Goal: Entertainment & Leisure: Consume media (video, audio)

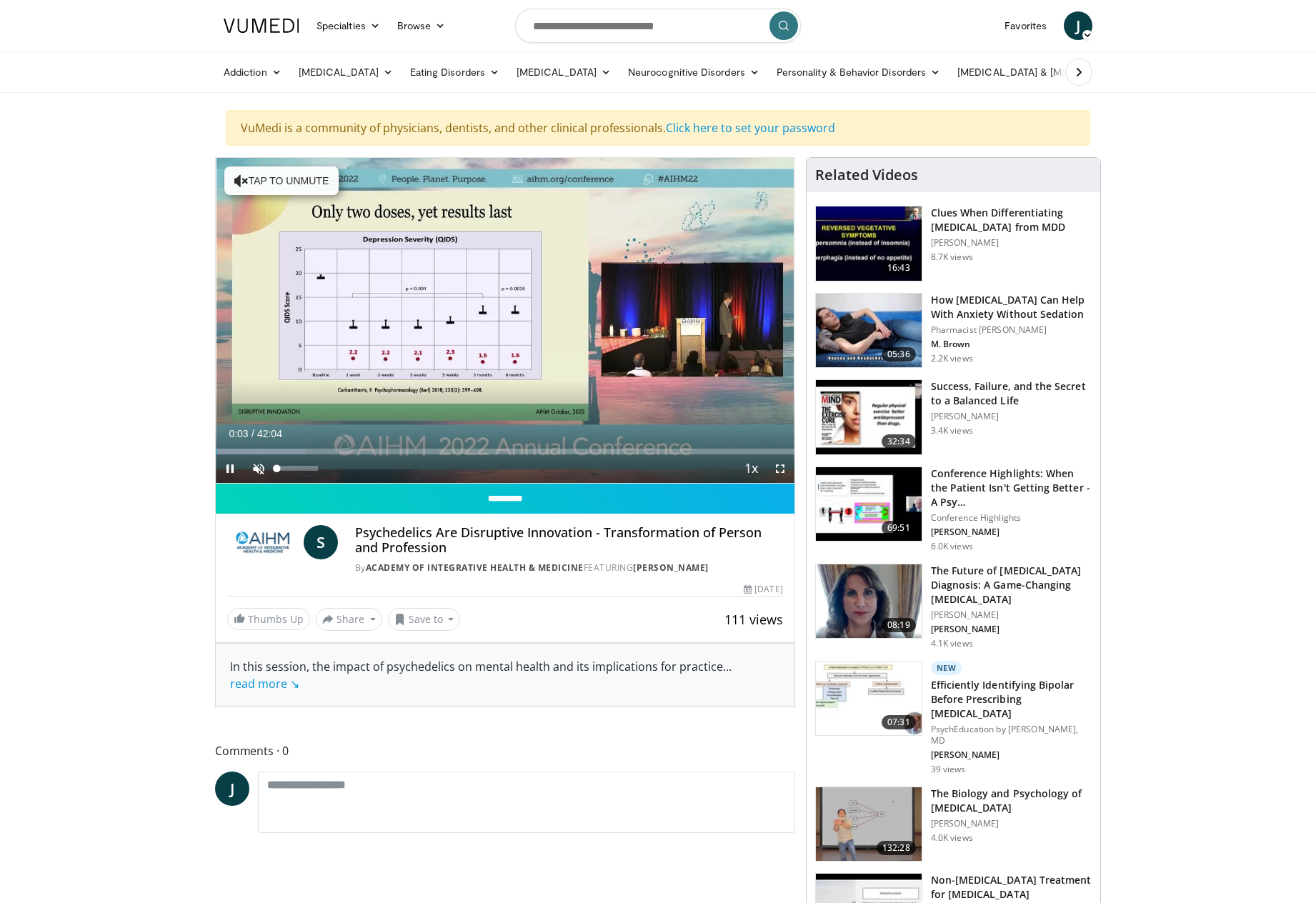
click at [257, 466] on span "Video Player" at bounding box center [258, 468] width 29 height 29
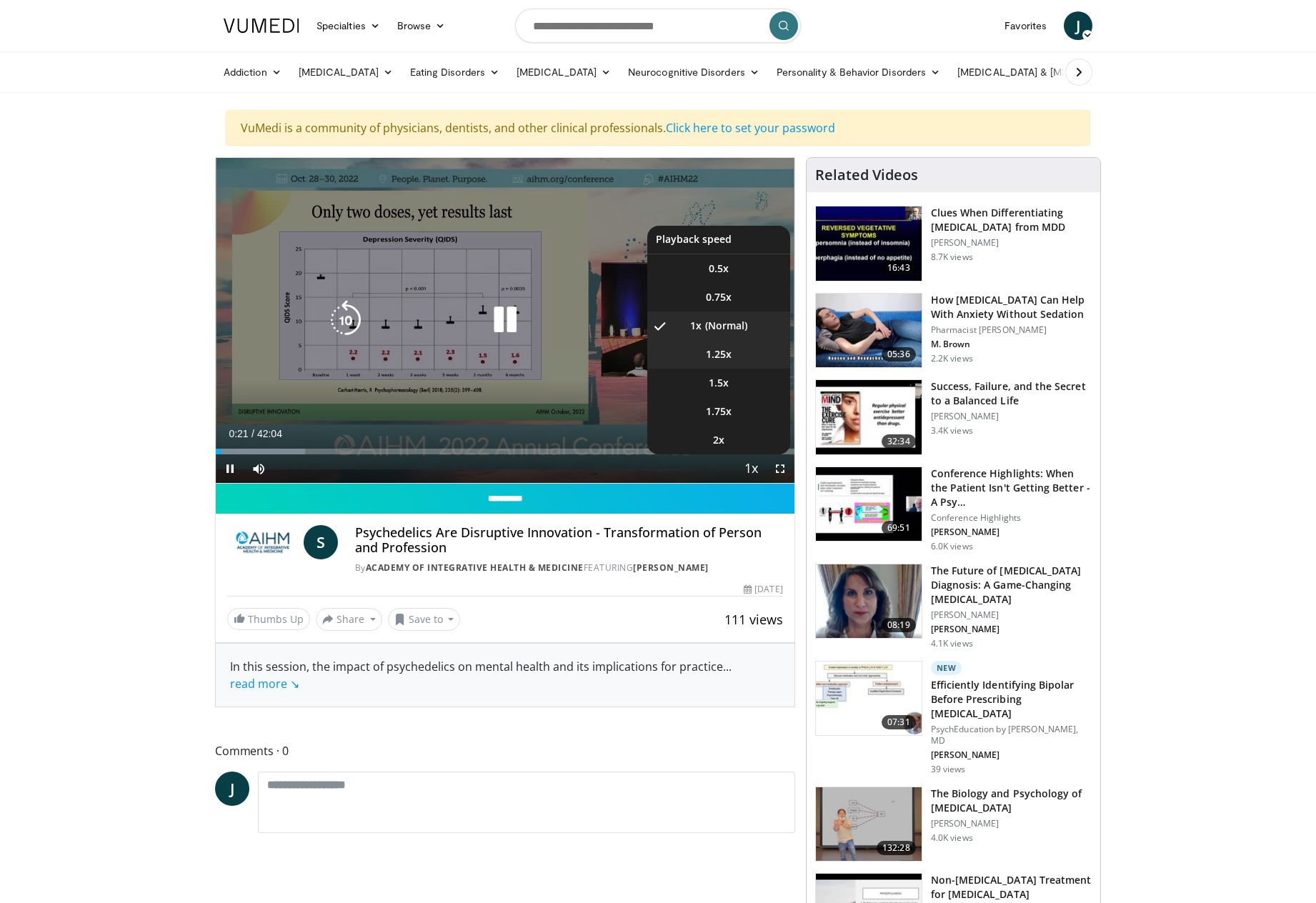
drag, startPoint x: 741, startPoint y: 350, endPoint x: 739, endPoint y: 357, distance: 7.3
click at [741, 350] on li "1.25x" at bounding box center [718, 354] width 143 height 29
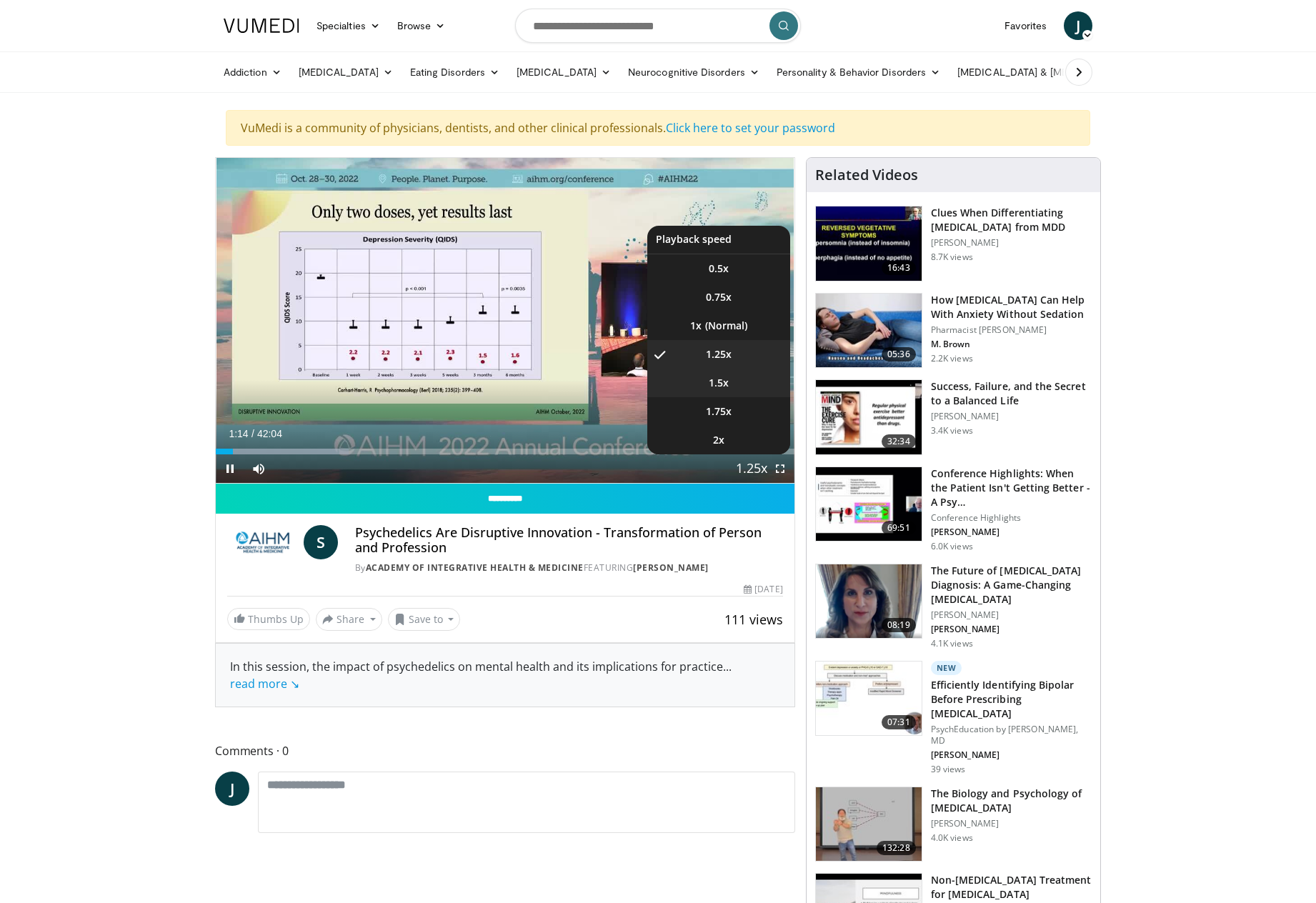
click at [730, 379] on li "1.5x" at bounding box center [718, 382] width 143 height 29
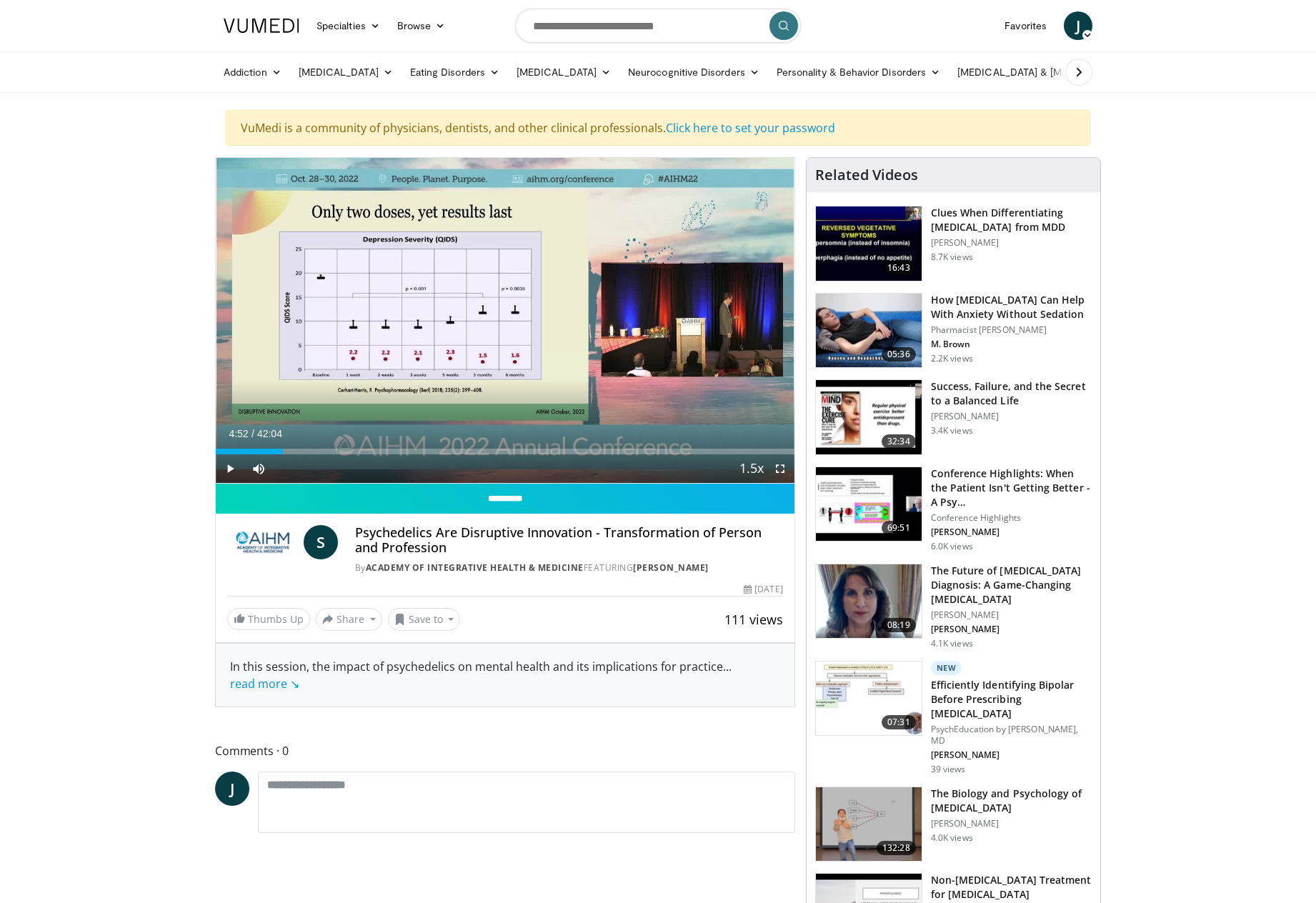
drag, startPoint x: 252, startPoint y: 453, endPoint x: 283, endPoint y: 455, distance: 31.1
click at [283, 455] on div "Current Time 4:52 / Duration 42:04 Play Skip Backward Skip Forward Mute 48% Loa…" at bounding box center [505, 468] width 579 height 29
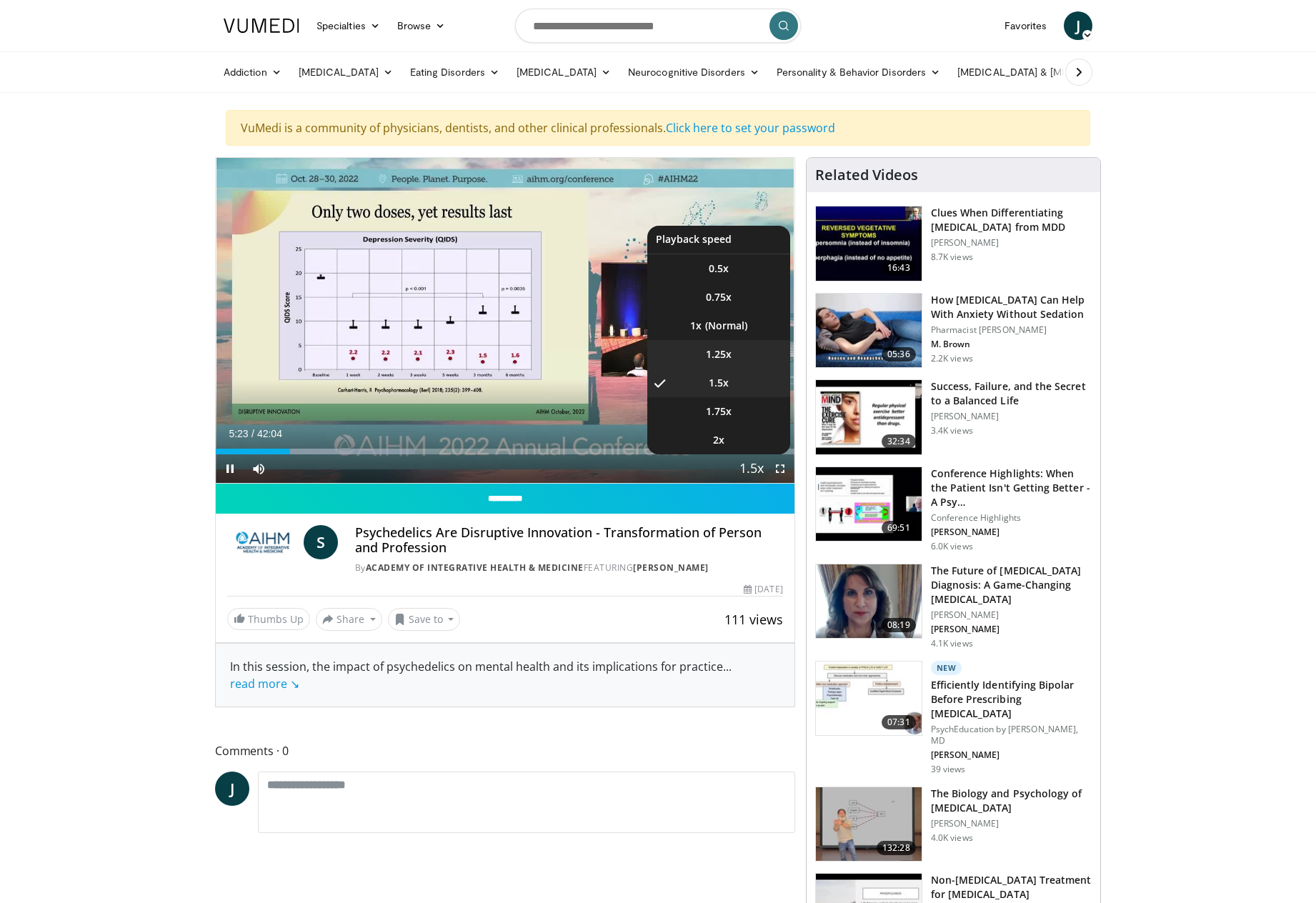
click at [738, 355] on li "1.25x" at bounding box center [718, 354] width 143 height 29
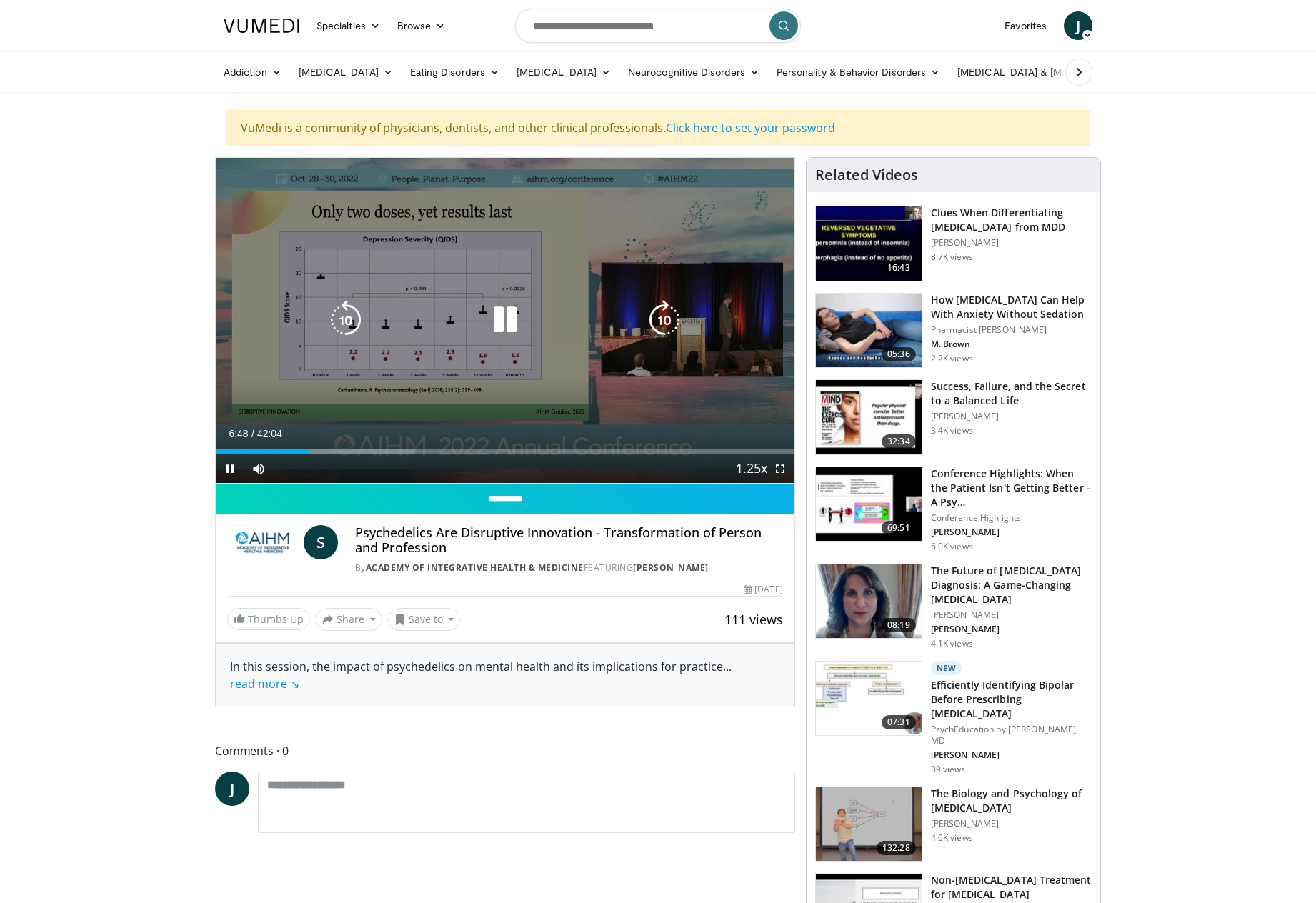
click at [505, 315] on icon "Video Player" at bounding box center [504, 320] width 40 height 40
